Goal: Find specific page/section: Find specific page/section

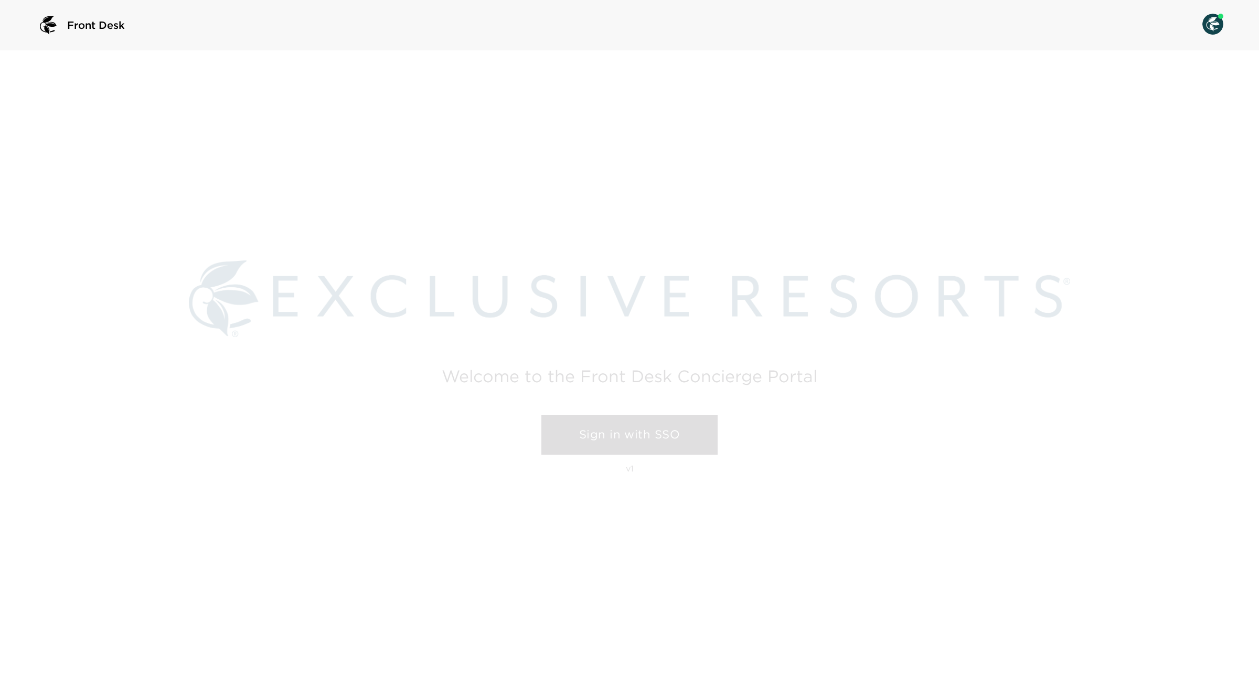
click at [596, 432] on link "Sign in with SSO" at bounding box center [630, 435] width 176 height 40
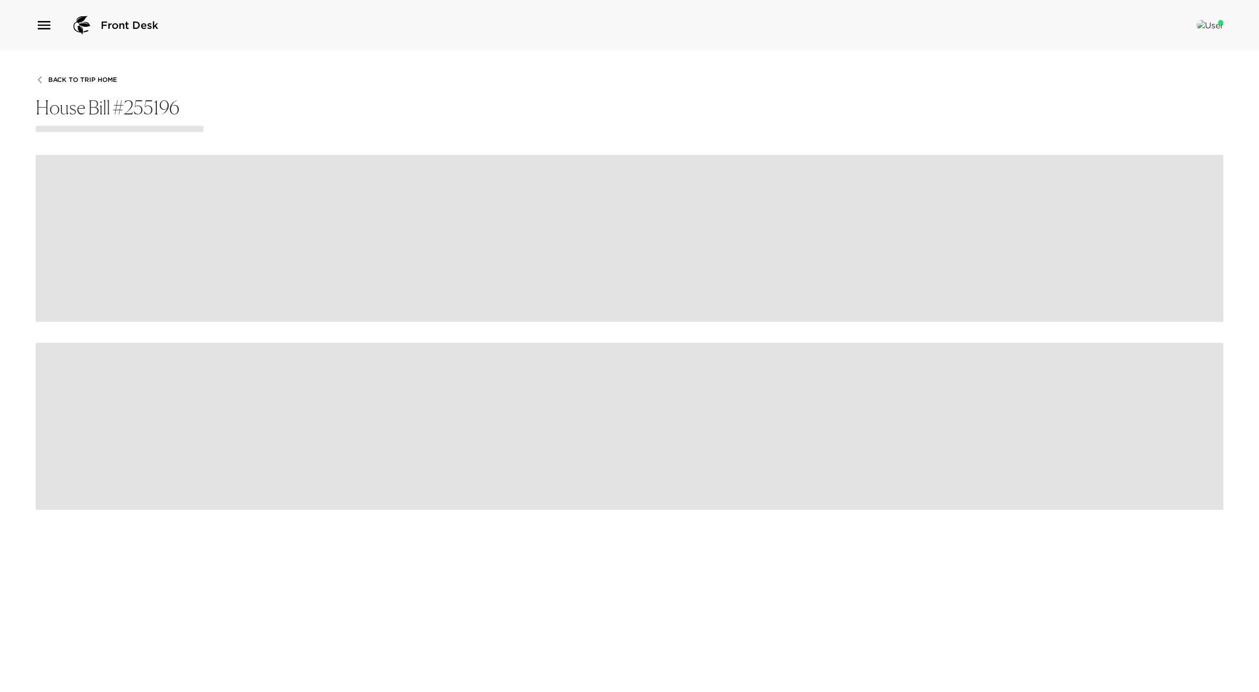
click at [50, 23] on icon "button" at bounding box center [44, 25] width 17 height 17
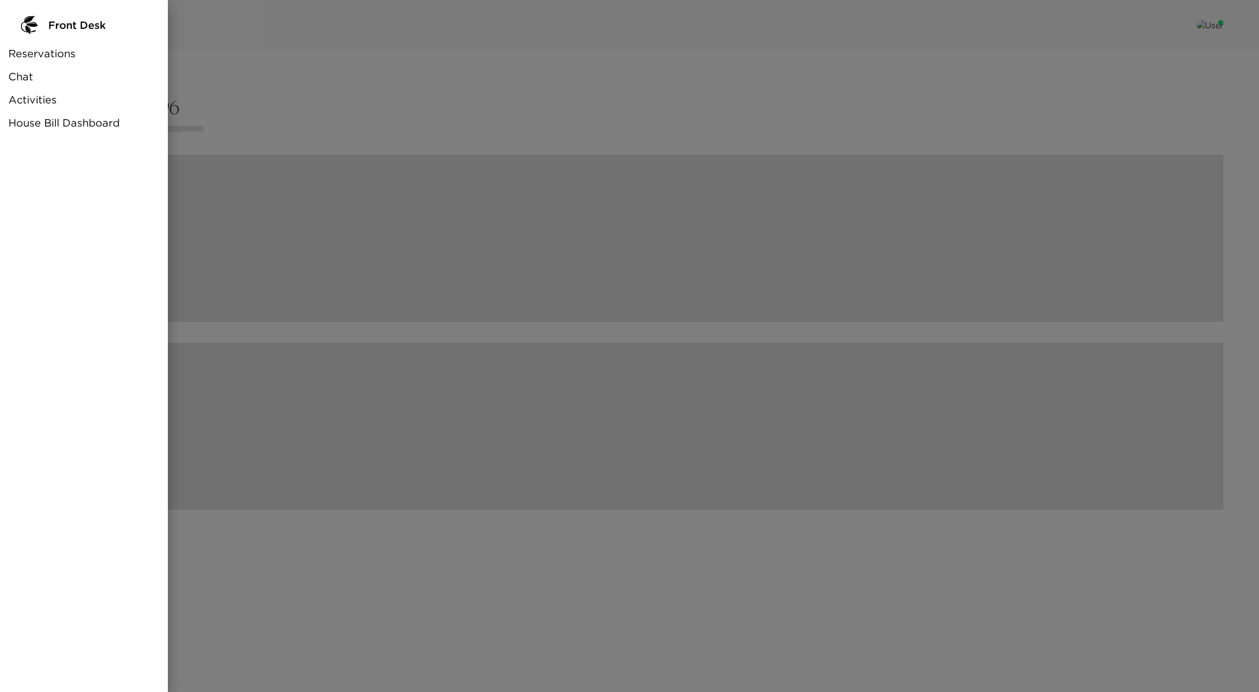
click at [62, 117] on span "House Bill Dashboard" at bounding box center [63, 122] width 111 height 15
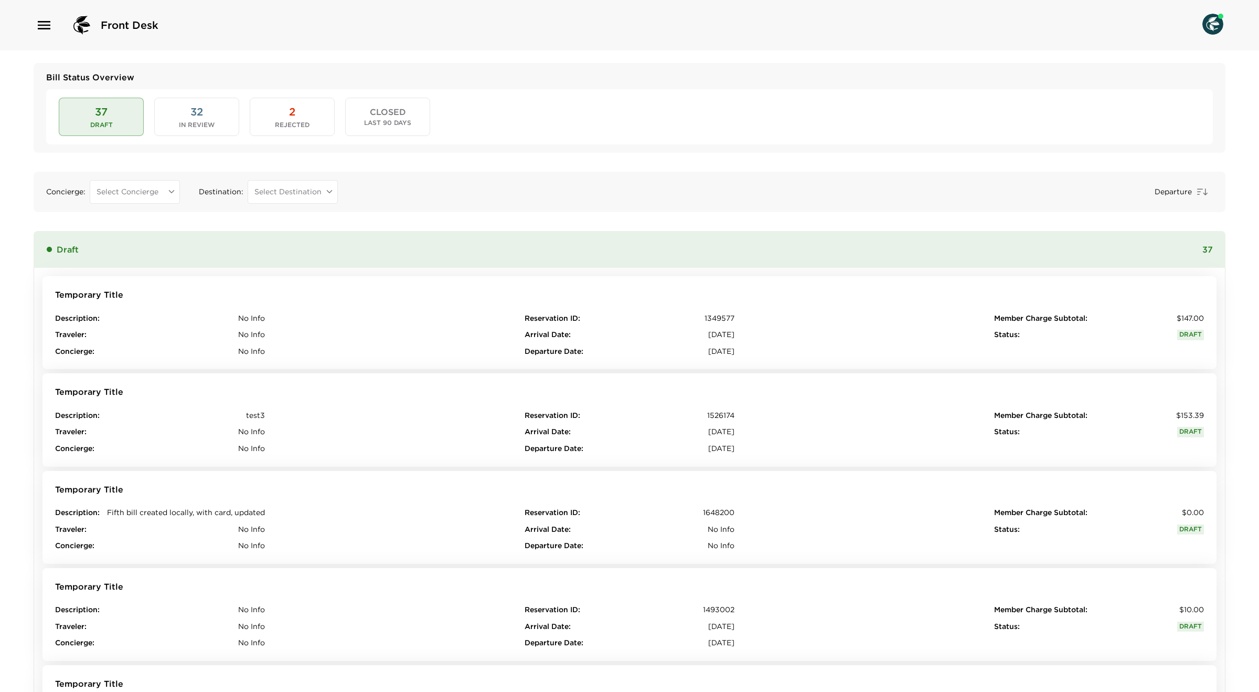
click at [193, 119] on button "32 In Review" at bounding box center [196, 117] width 85 height 38
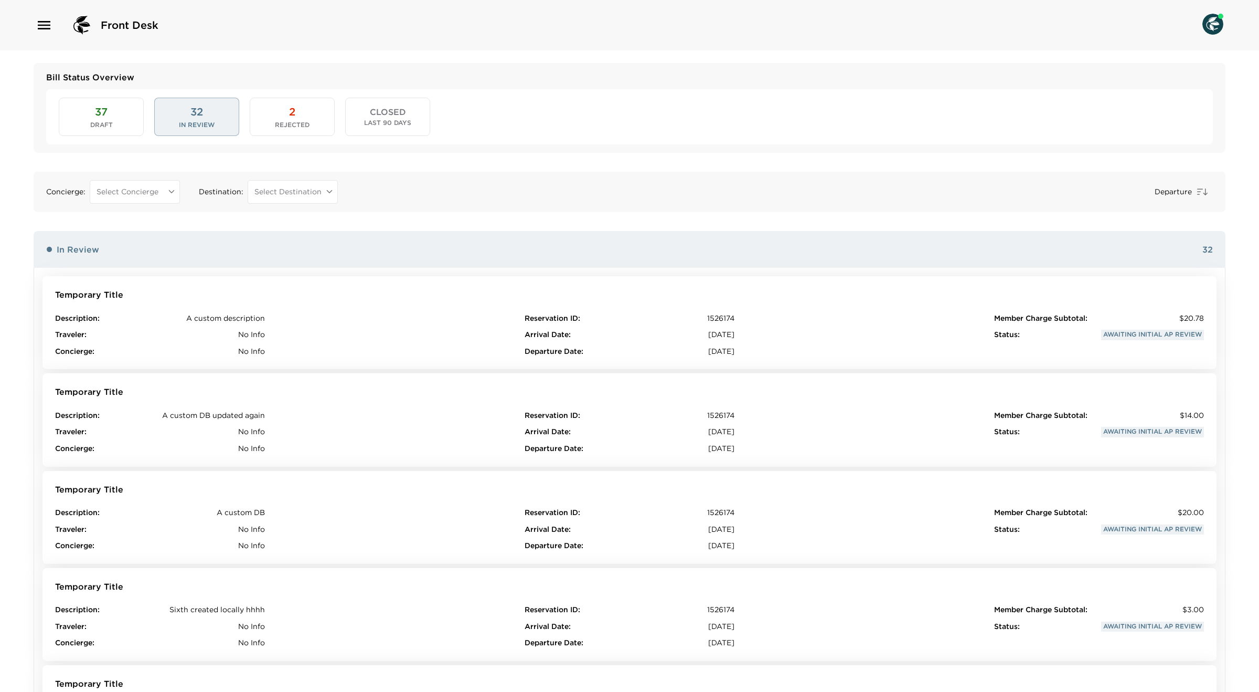
click at [296, 118] on button "2 Rejected" at bounding box center [292, 117] width 85 height 38
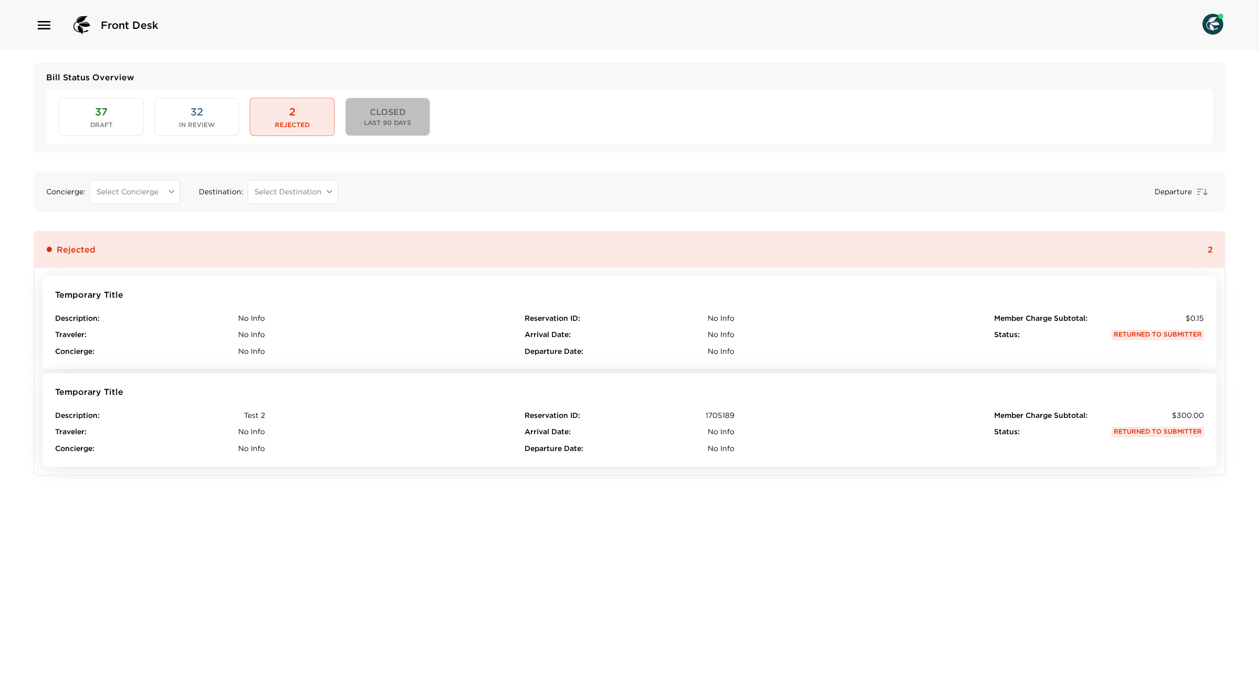
click at [374, 115] on span "CLOSED" at bounding box center [388, 112] width 36 height 10
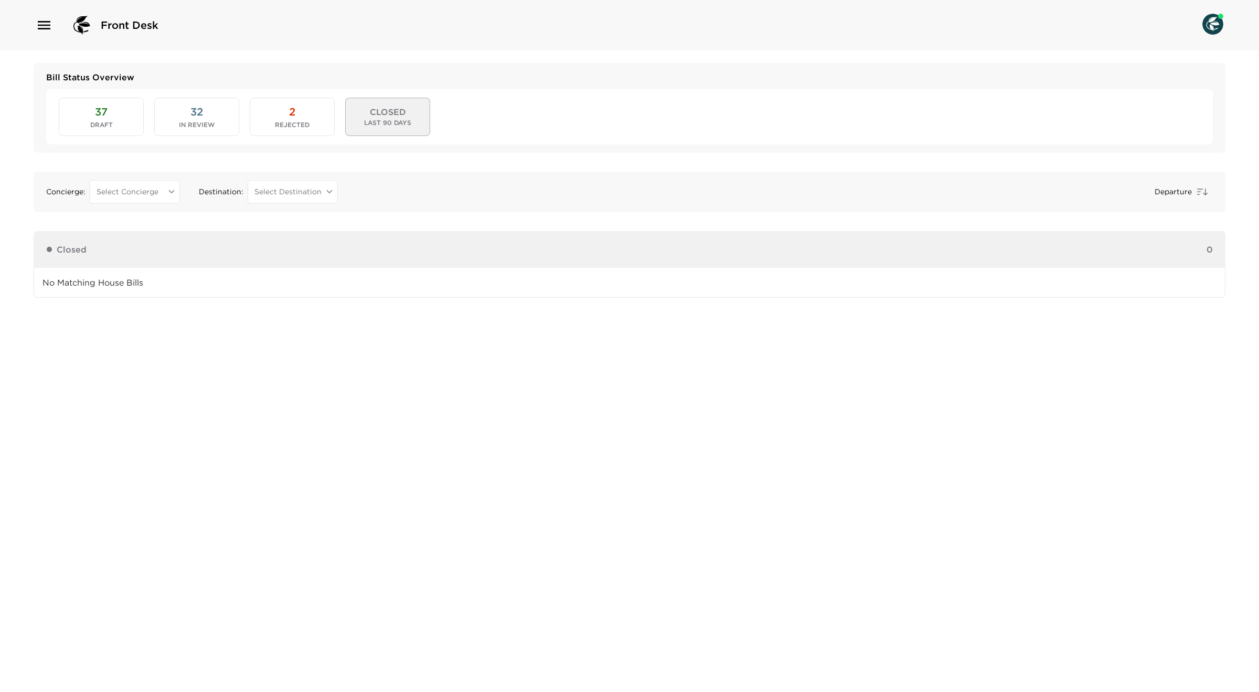
click at [291, 121] on span "Rejected" at bounding box center [292, 124] width 35 height 7
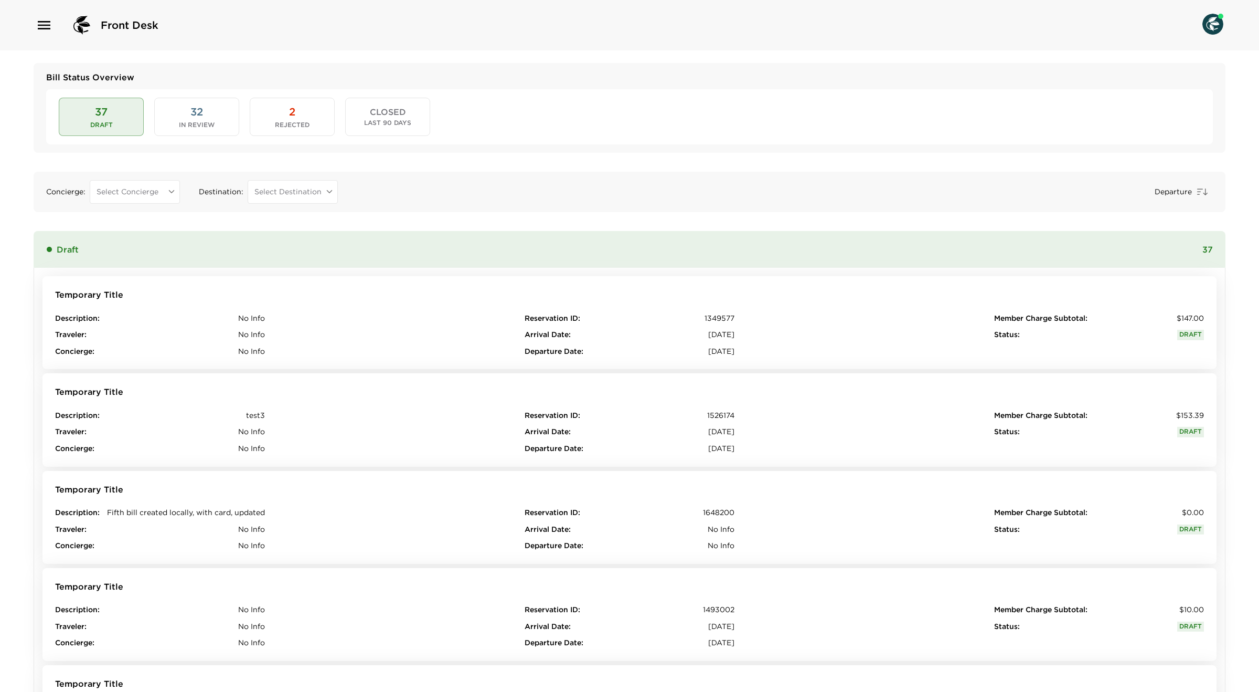
click at [172, 110] on button "32 In Review" at bounding box center [196, 117] width 85 height 38
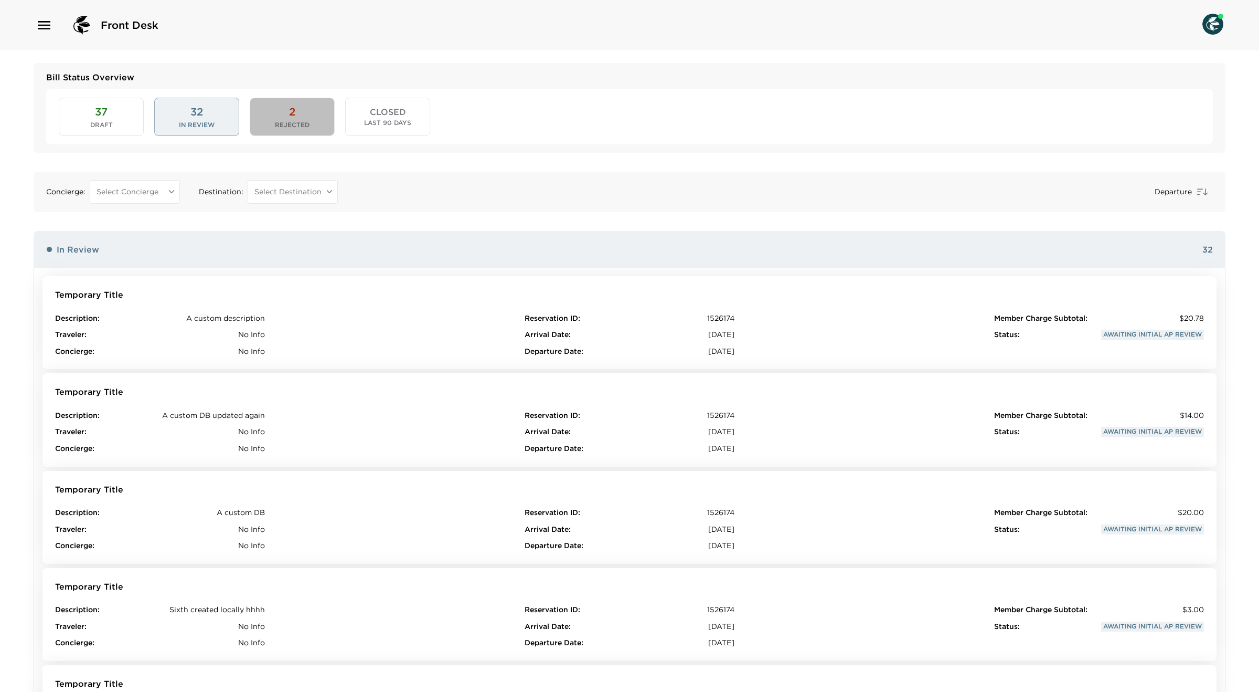
click at [304, 111] on button "2 Rejected" at bounding box center [292, 117] width 85 height 38
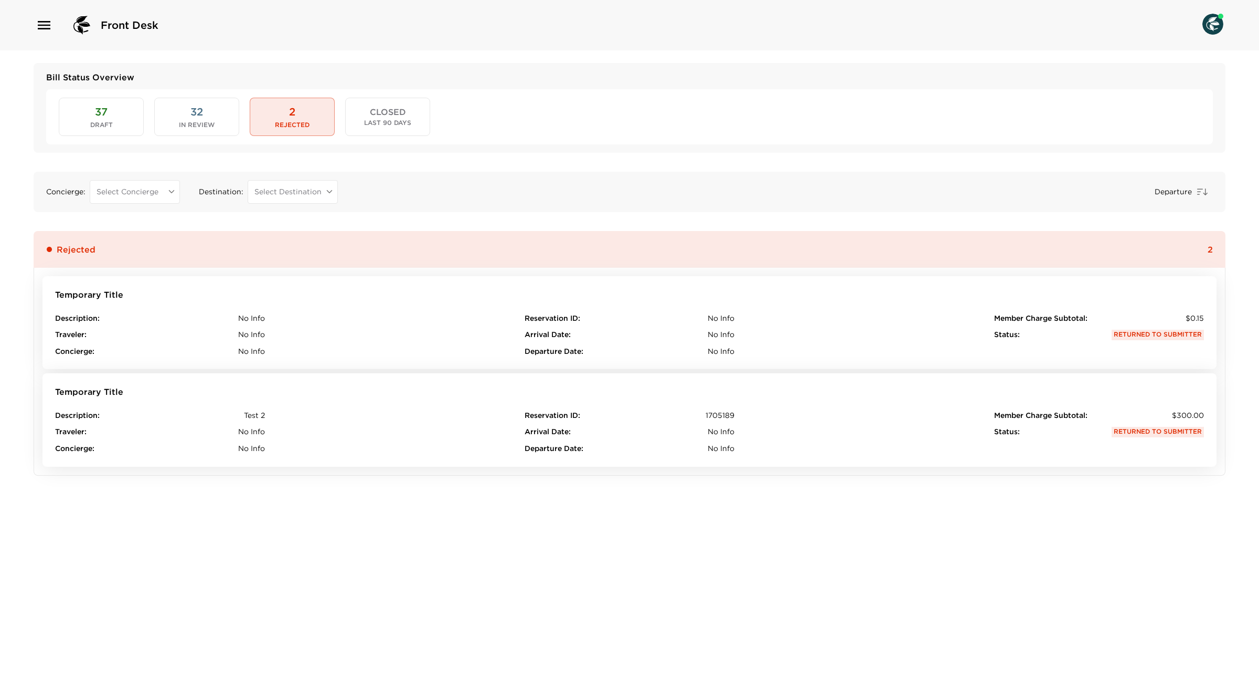
click at [368, 112] on button "CLOSED Last 90 Days" at bounding box center [387, 117] width 85 height 38
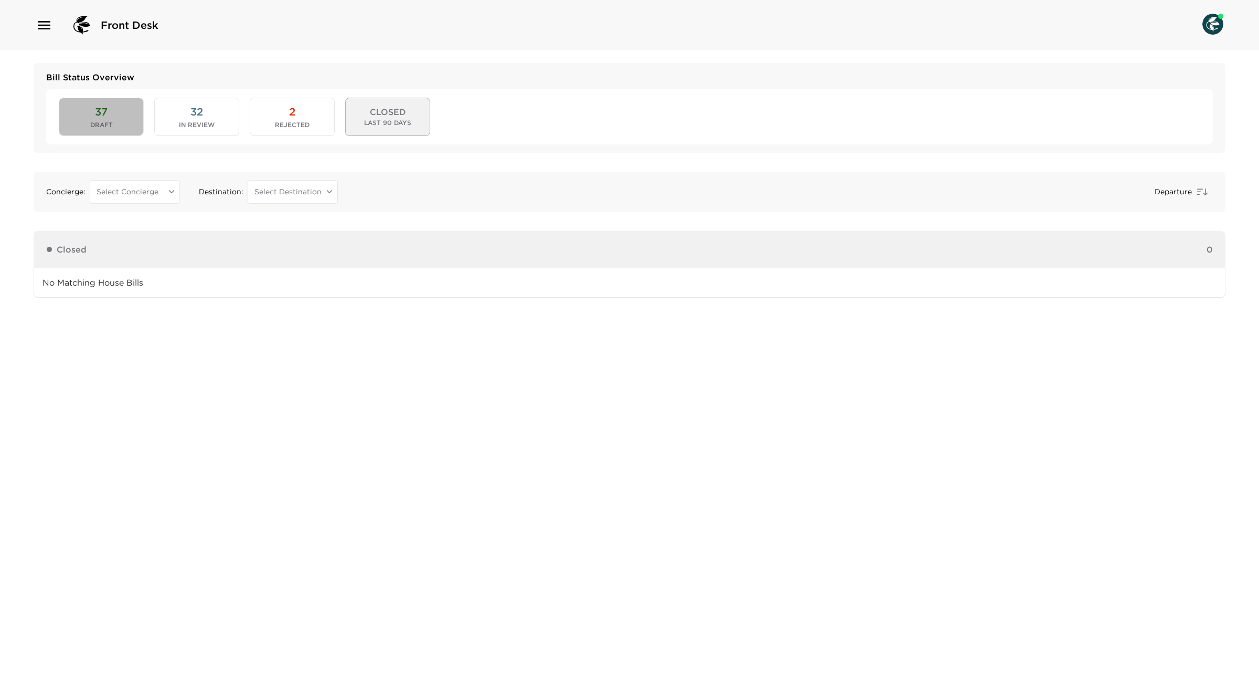
click at [126, 118] on button "37 Draft" at bounding box center [101, 117] width 85 height 38
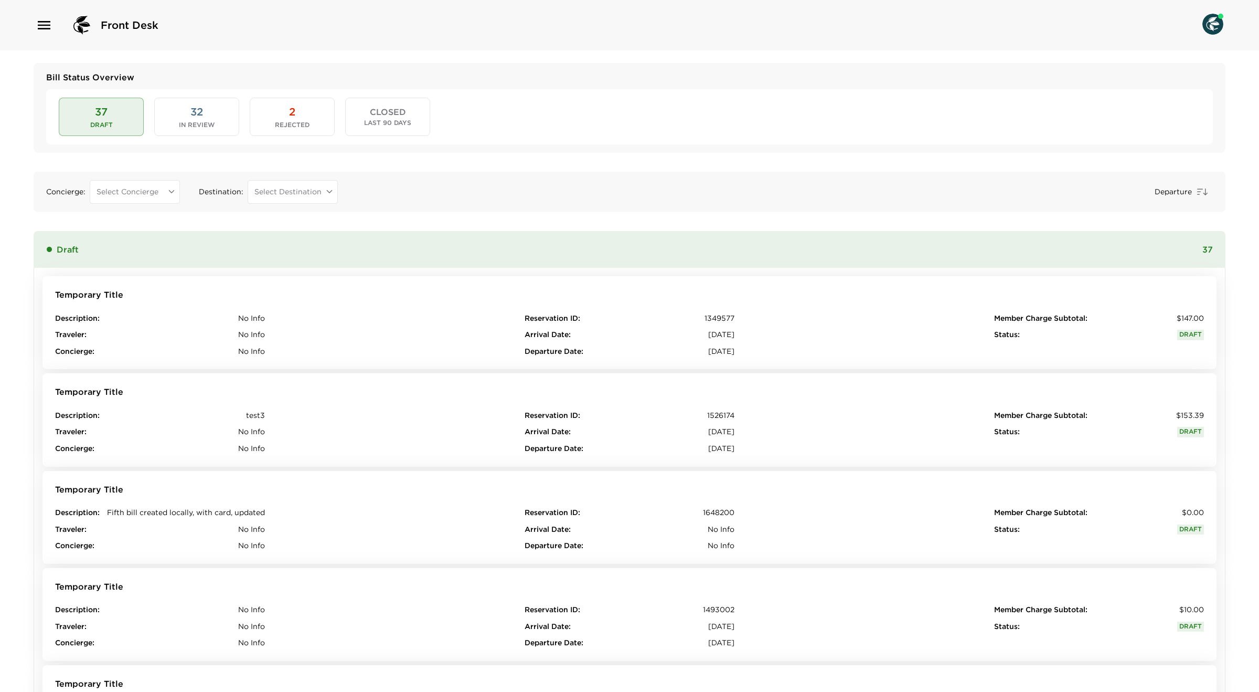
click at [182, 105] on button "32 In Review" at bounding box center [196, 117] width 85 height 38
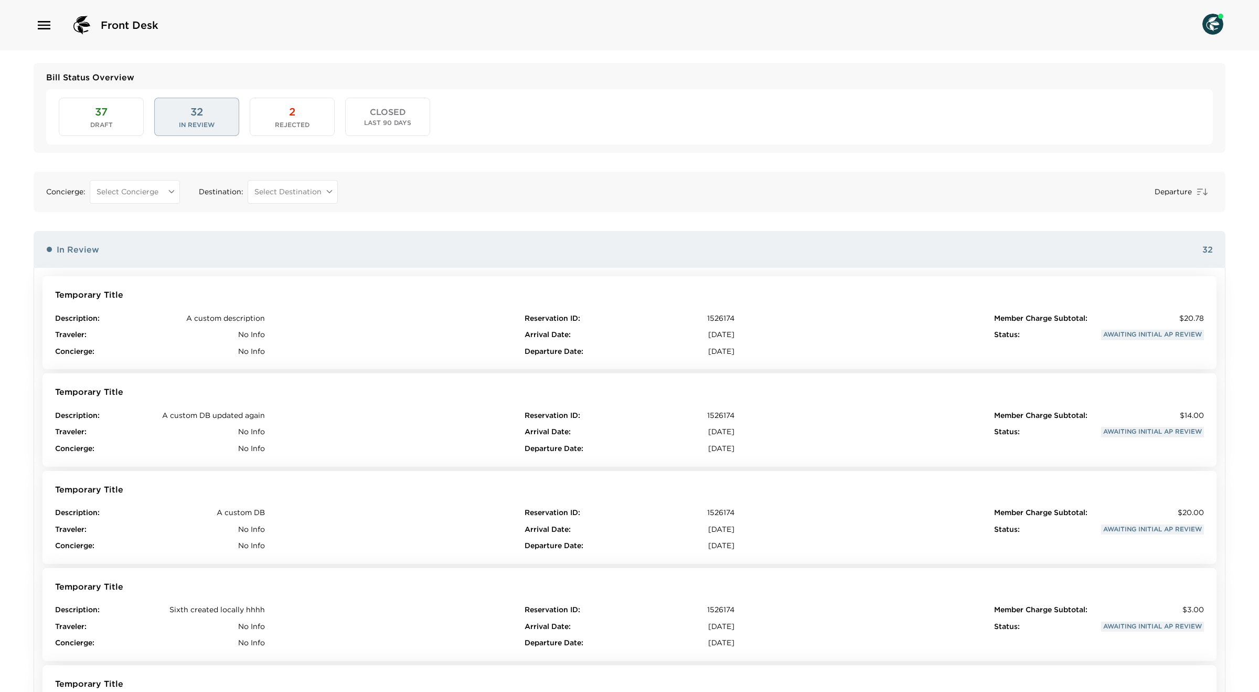
click at [357, 107] on button "CLOSED Last 90 Days" at bounding box center [387, 117] width 85 height 38
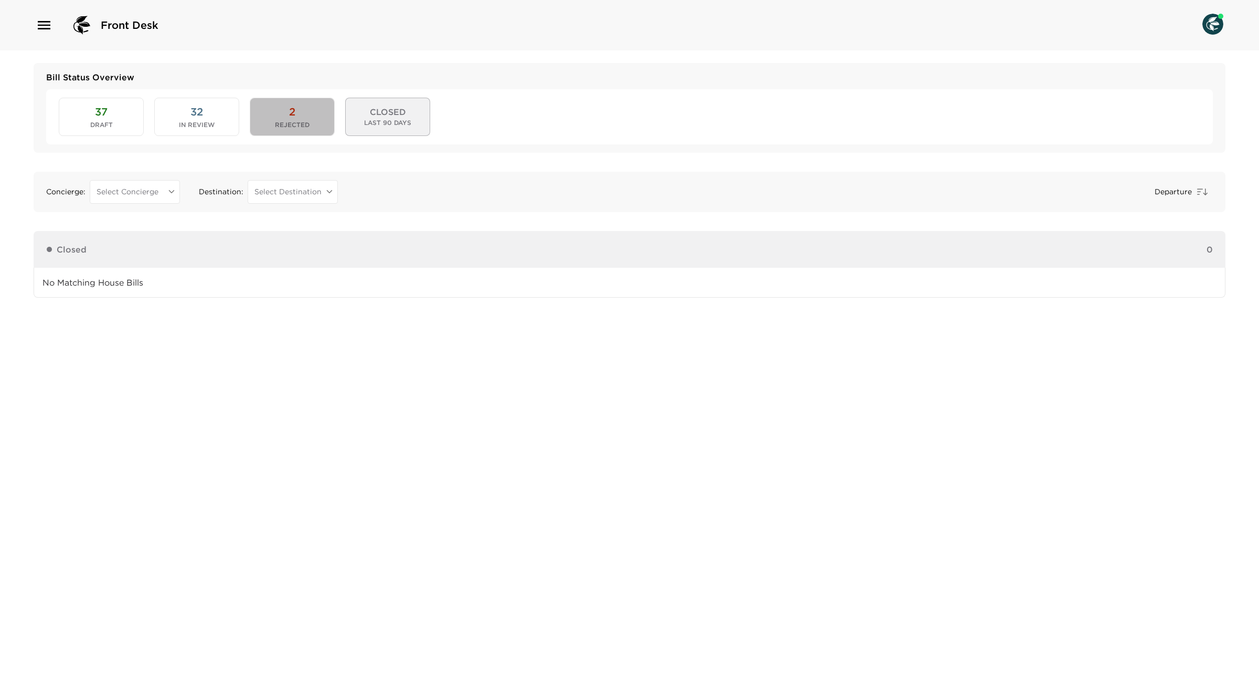
click at [297, 113] on button "2 Rejected" at bounding box center [292, 117] width 85 height 38
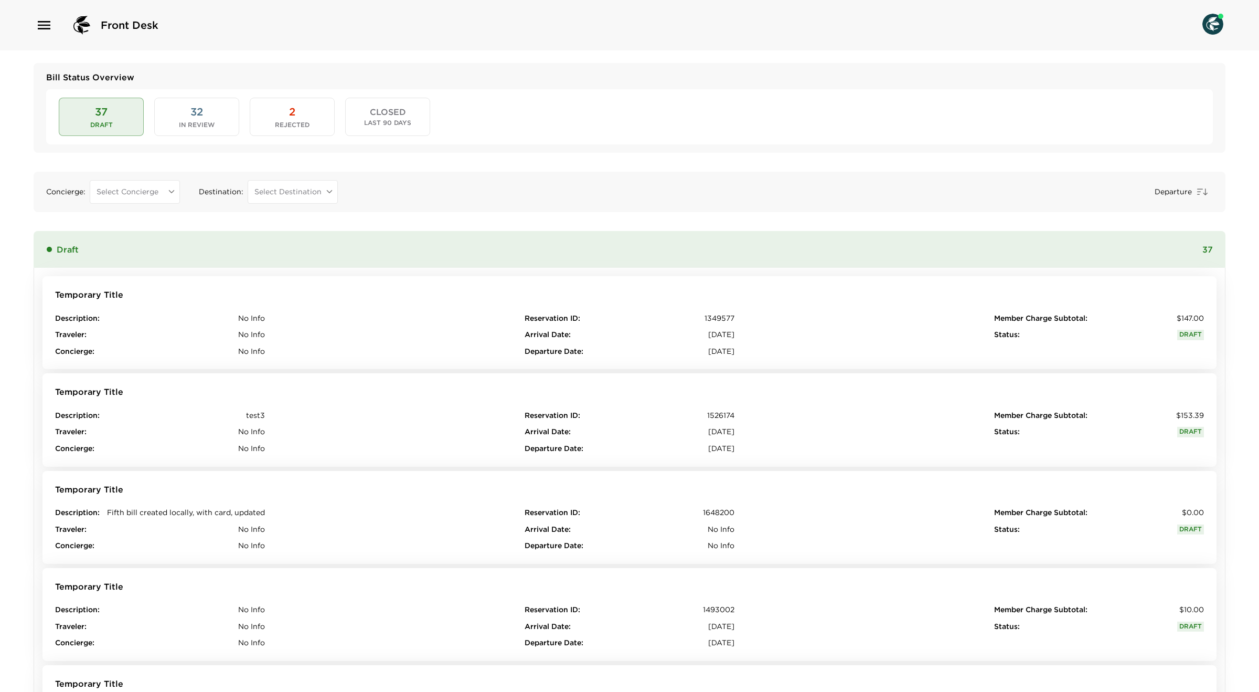
scroll to position [1, 0]
